Goal: Transaction & Acquisition: Purchase product/service

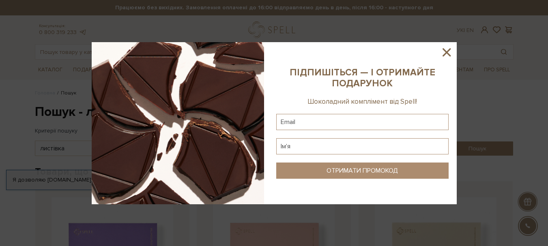
click at [446, 54] on icon at bounding box center [447, 52] width 14 height 14
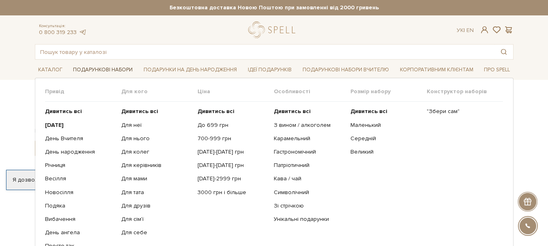
click at [103, 69] on link "Подарункові набори" at bounding box center [103, 70] width 66 height 13
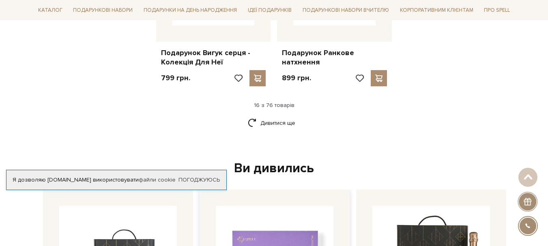
scroll to position [1137, 0]
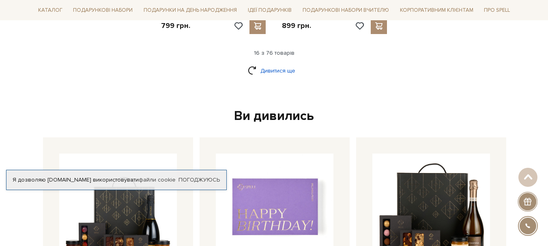
click at [285, 66] on link "Дивитися ще" at bounding box center [274, 71] width 53 height 14
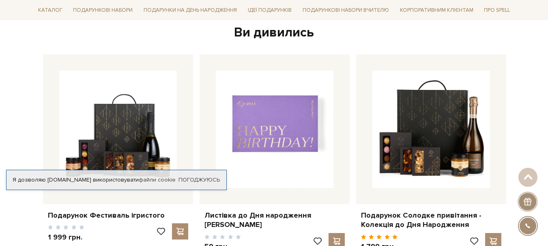
scroll to position [2070, 0]
